Goal: Task Accomplishment & Management: Manage account settings

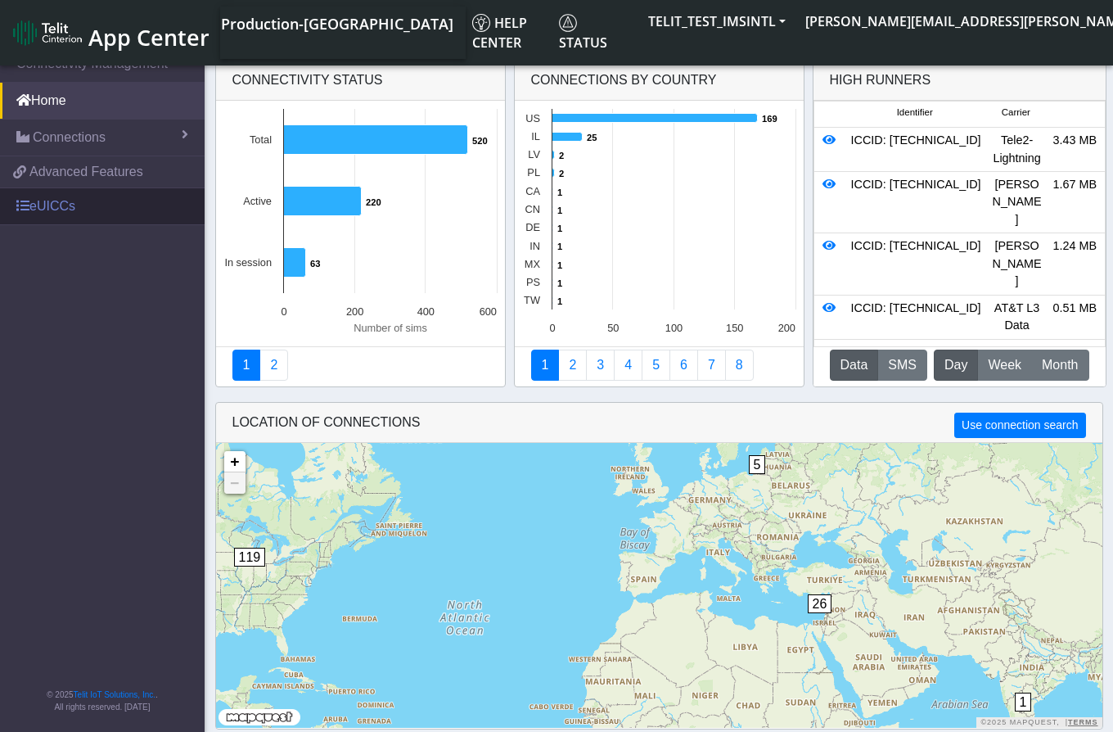
click at [59, 209] on link "eUICCs" at bounding box center [102, 206] width 205 height 36
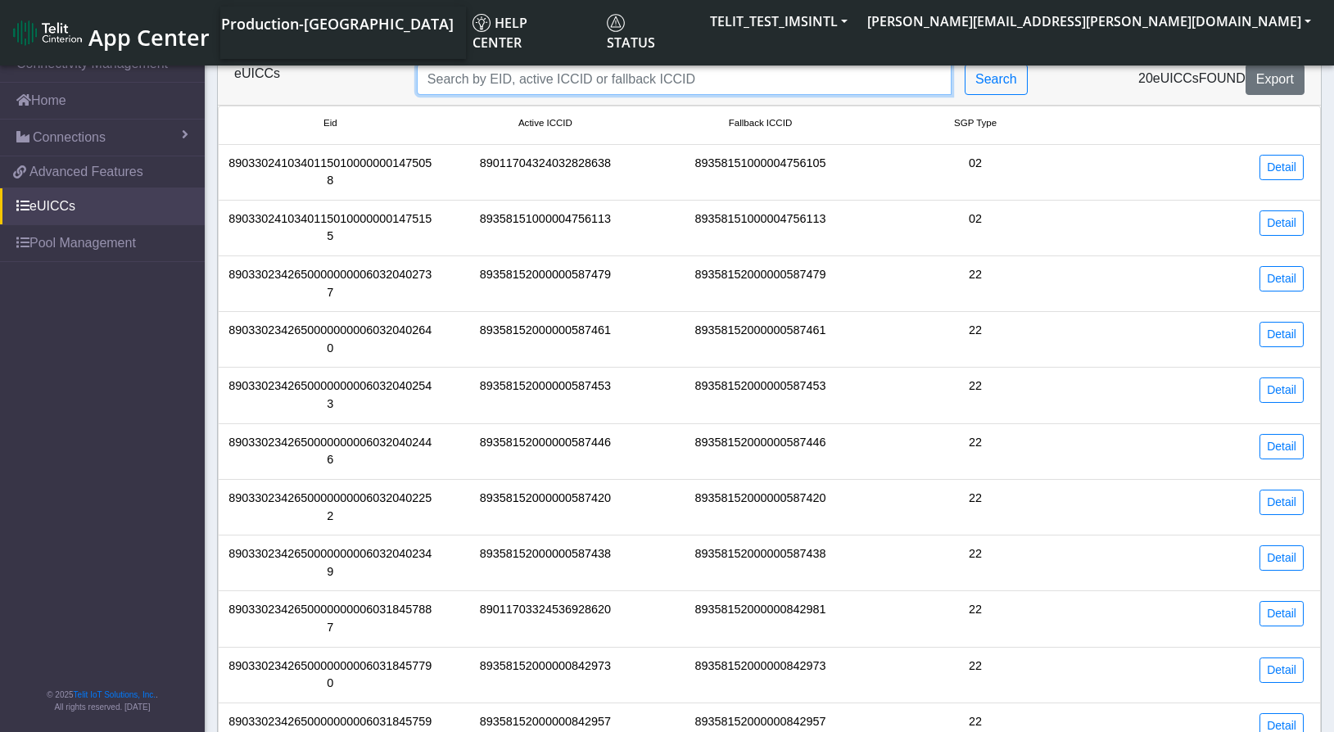
click at [597, 81] on input "Search..." at bounding box center [684, 79] width 535 height 31
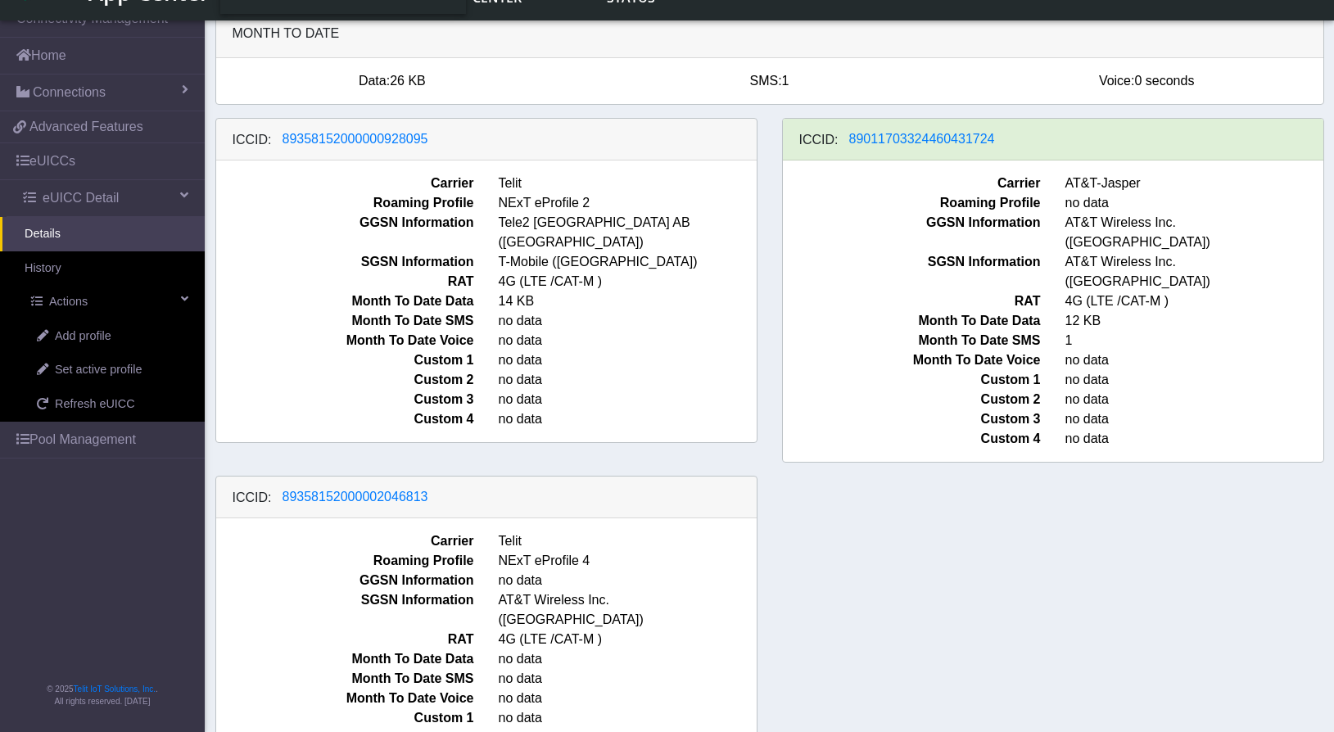
scroll to position [121, 0]
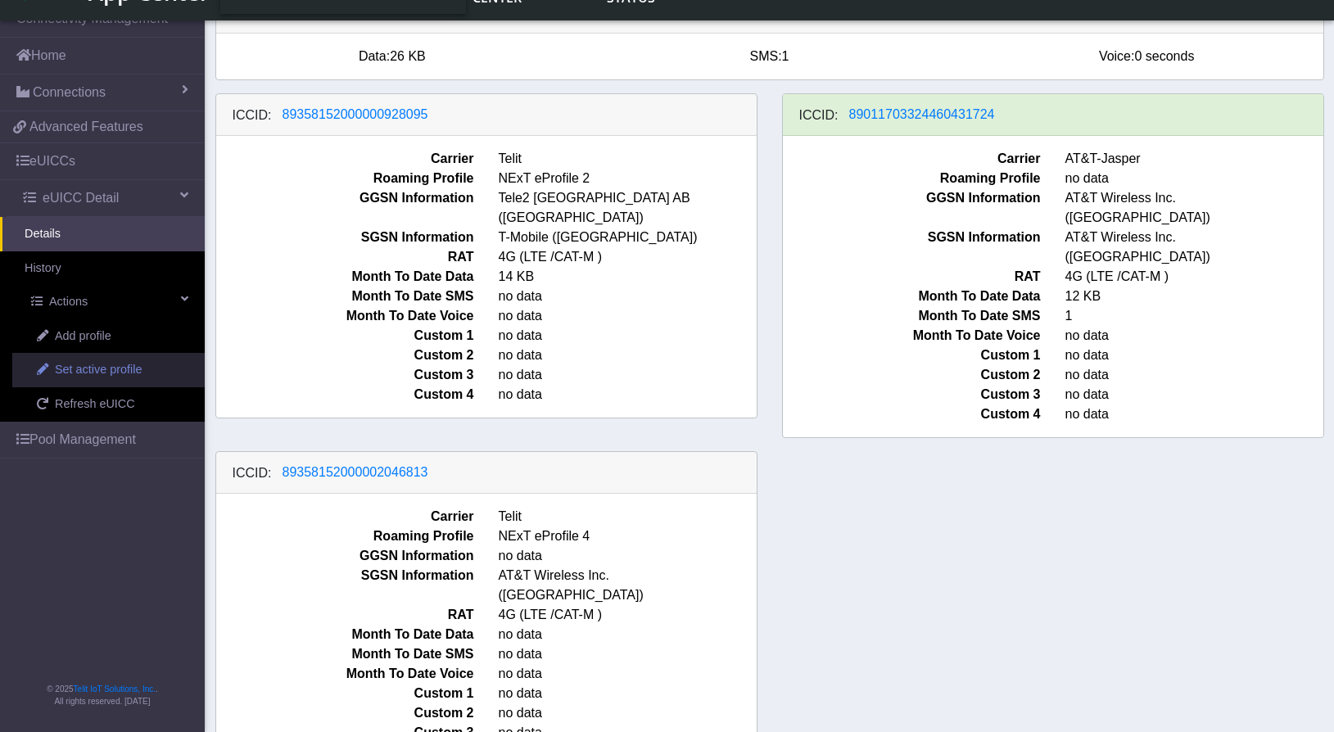
click at [115, 373] on span "Set active profile" at bounding box center [98, 370] width 87 height 18
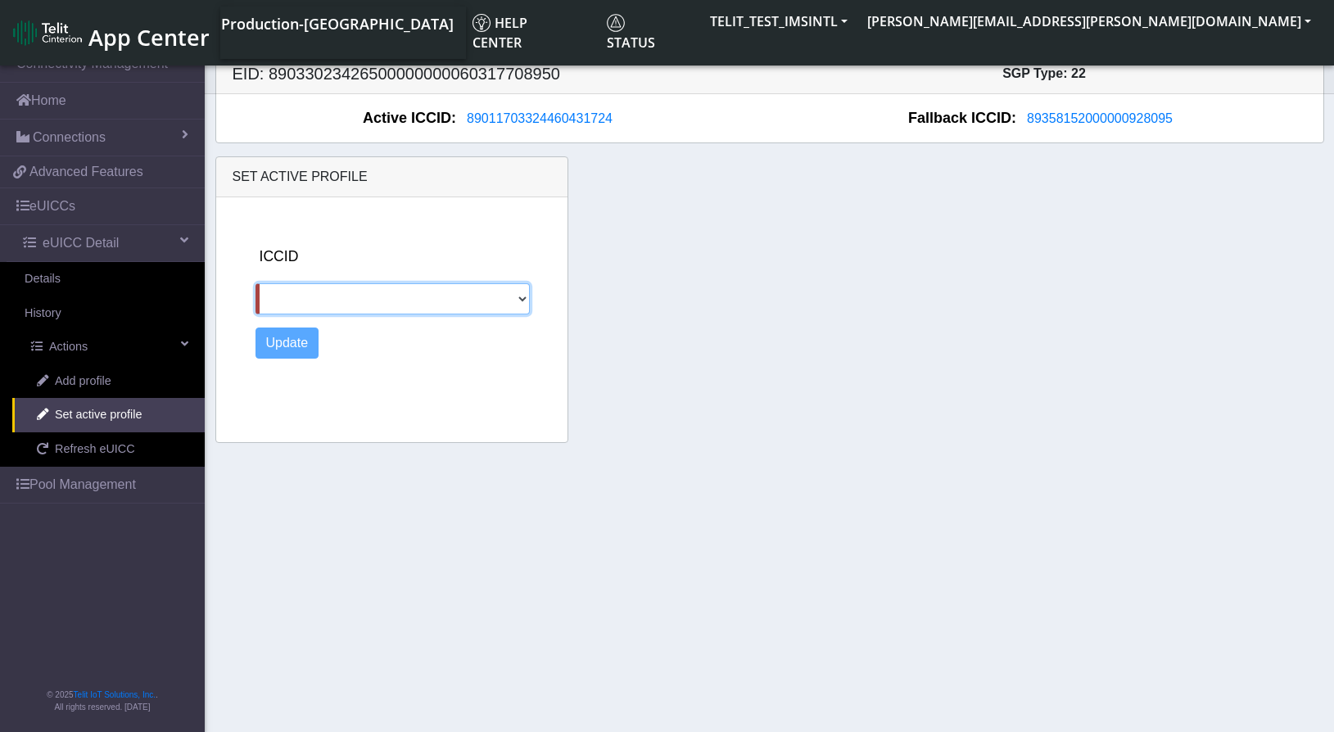
click at [406, 305] on select "89358152000000928095 89358152000002046813" at bounding box center [392, 298] width 275 height 31
select select "89358152000000928095"
click at [255, 283] on select "89358152000000928095 89358152000002046813" at bounding box center [392, 298] width 275 height 31
click at [287, 341] on button "Update" at bounding box center [287, 342] width 64 height 31
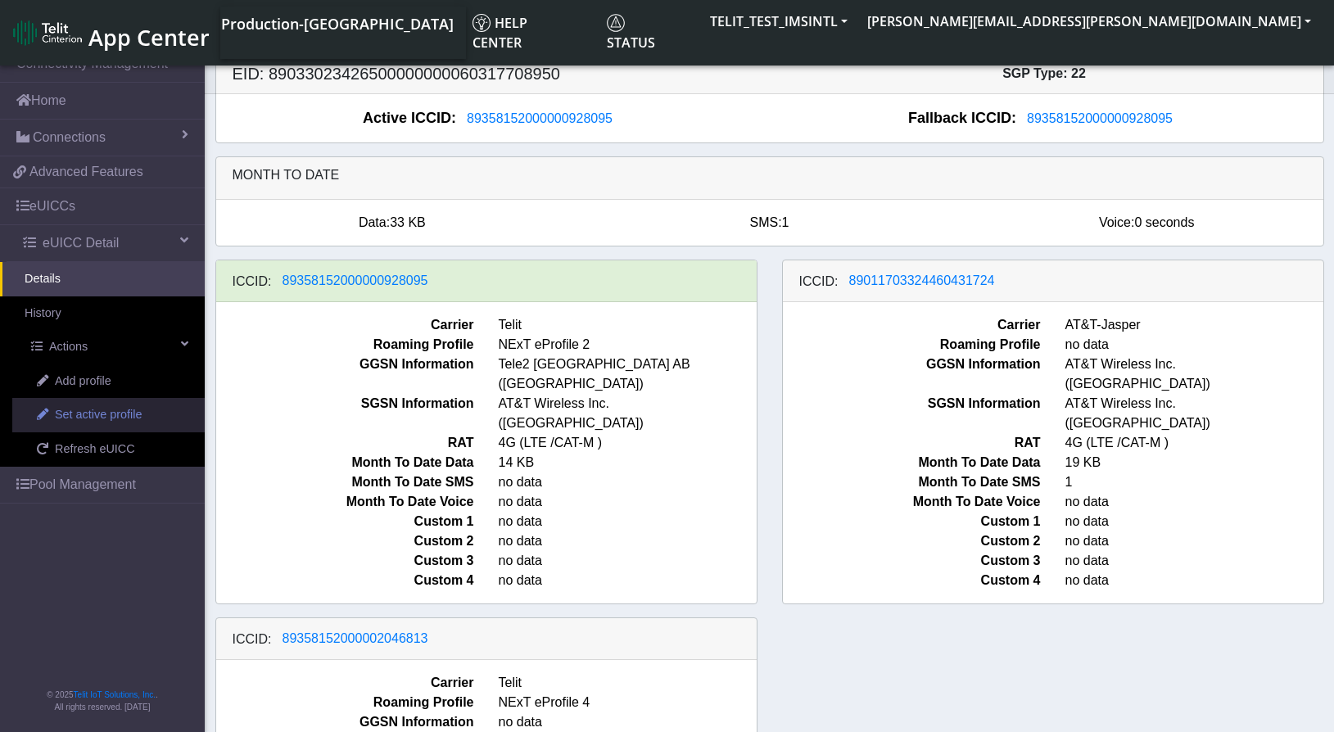
click at [127, 418] on span "Set active profile" at bounding box center [98, 415] width 87 height 18
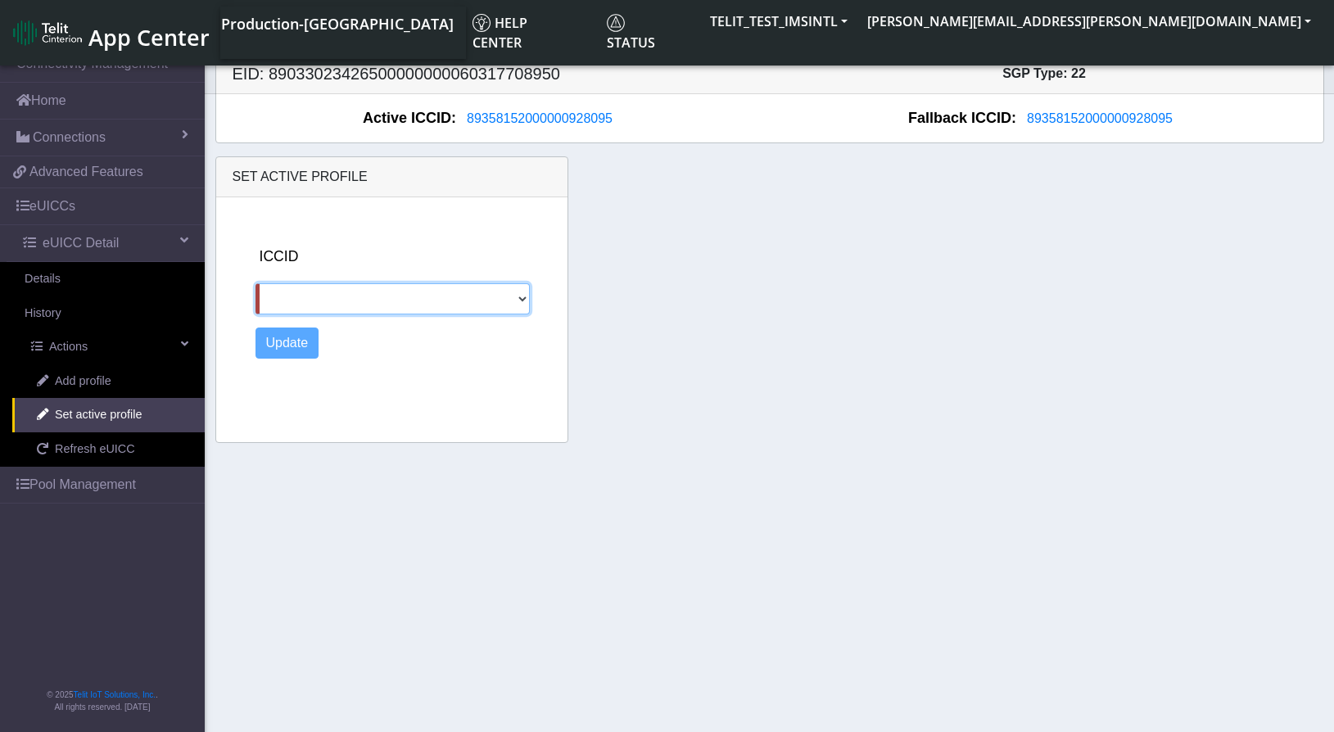
click at [356, 305] on select "89011703324460431724 89358152000002046813" at bounding box center [392, 298] width 275 height 31
select select "89011703324460431724"
click at [255, 283] on select "89011703324460431724 89358152000002046813" at bounding box center [392, 298] width 275 height 31
click at [294, 342] on button "Update" at bounding box center [287, 342] width 64 height 31
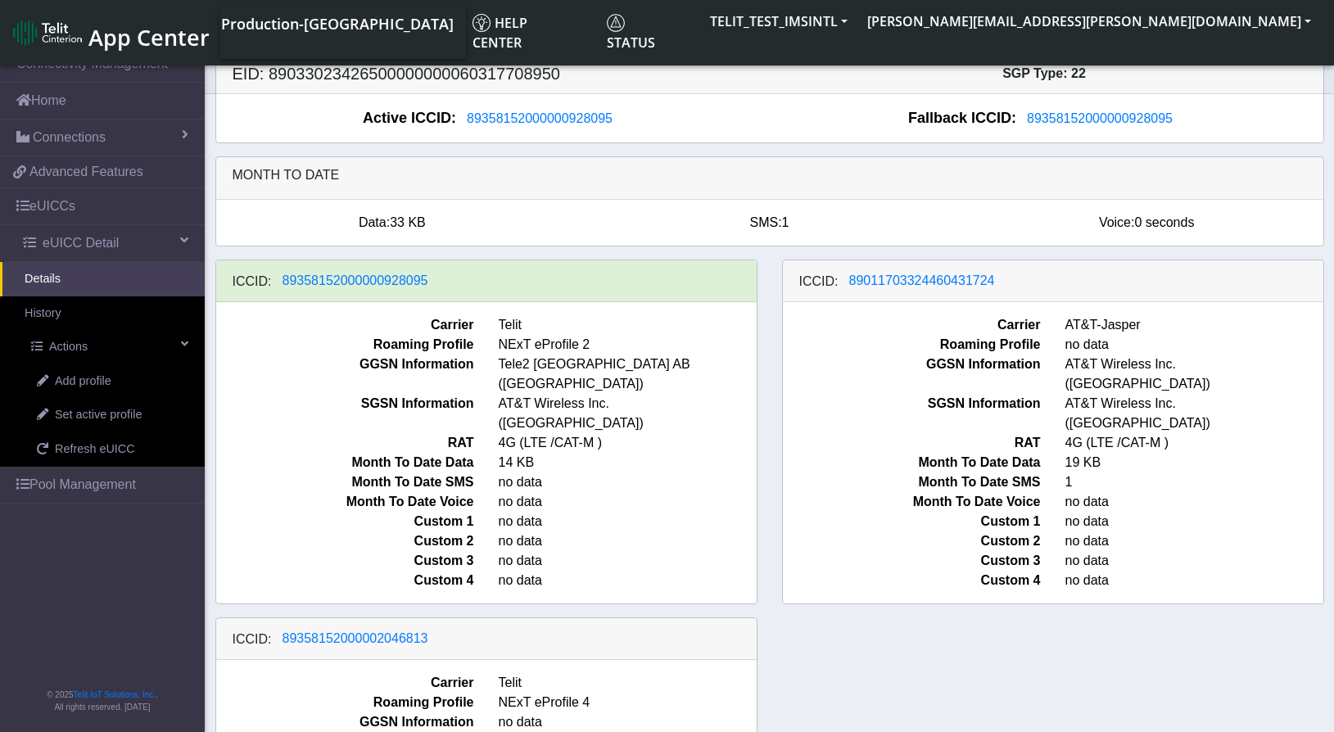
click at [706, 79] on h5 "EID: 89033023426500000000060317708950" at bounding box center [494, 74] width 549 height 20
click at [123, 454] on span "Refresh eUICC" at bounding box center [95, 449] width 80 height 18
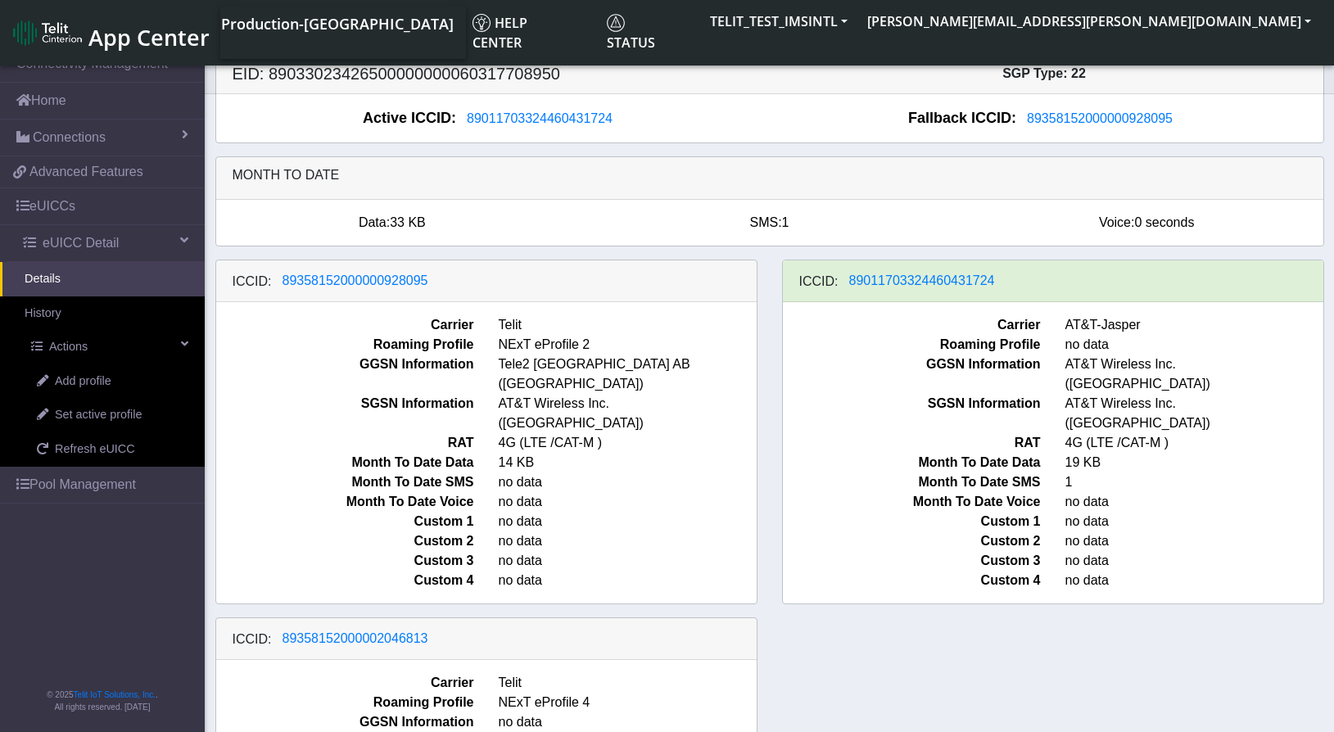
click at [1066, 718] on div "ICCID: [TECHNICAL_ID] Carrier Telit Roaming Profile NExT eProfile 2 GGSN Inform…" at bounding box center [769, 608] width 1133 height 696
click at [861, 615] on div "ICCID: 89358152000000928095 Carrier Telit Roaming Profile NExT eProfile 2 GGSN …" at bounding box center [769, 608] width 1133 height 696
